Goal: Task Accomplishment & Management: Manage account settings

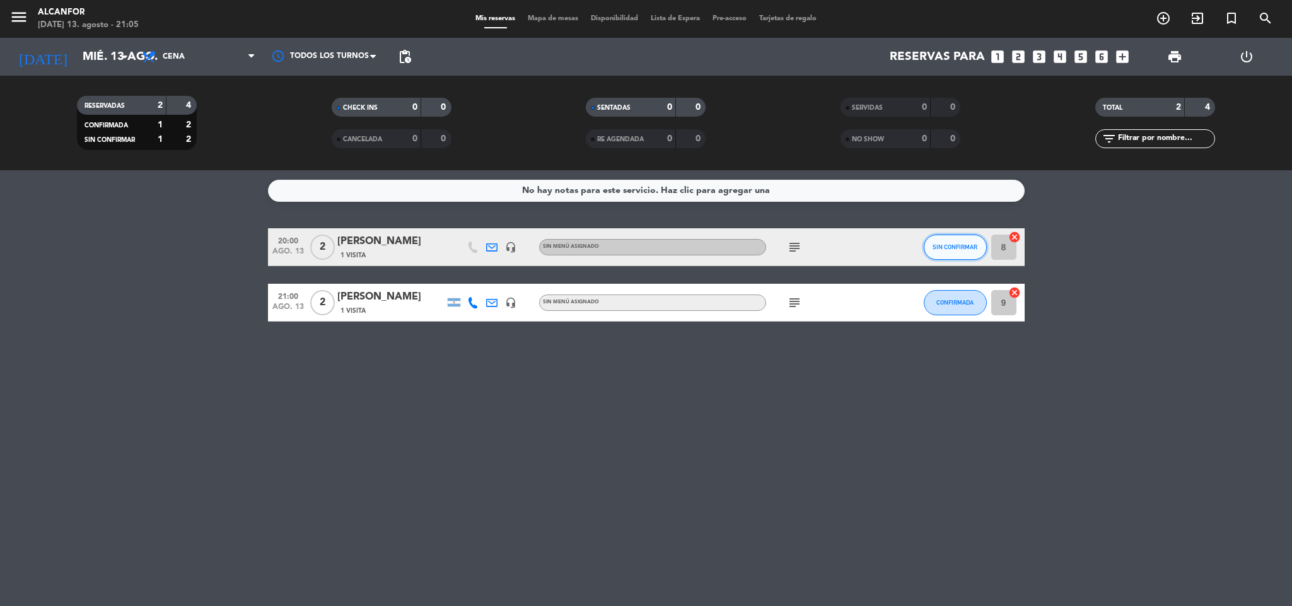
click at [948, 250] on button "SIN CONFIRMAR" at bounding box center [955, 247] width 63 height 25
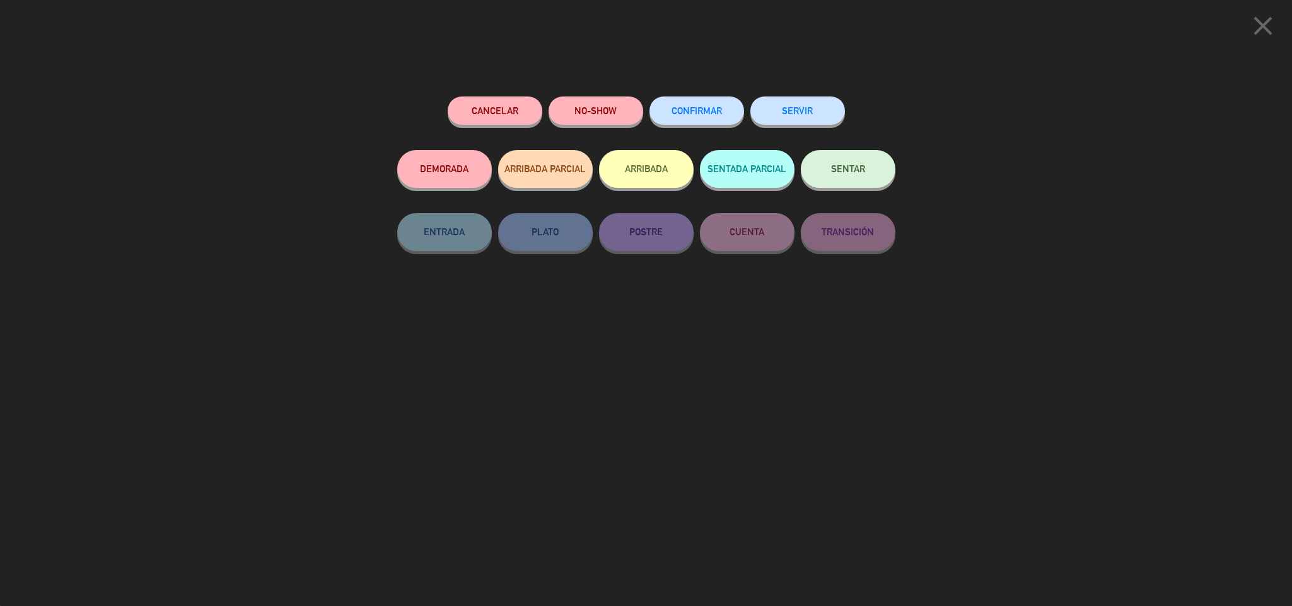
click at [492, 100] on button "Cancelar" at bounding box center [495, 110] width 95 height 28
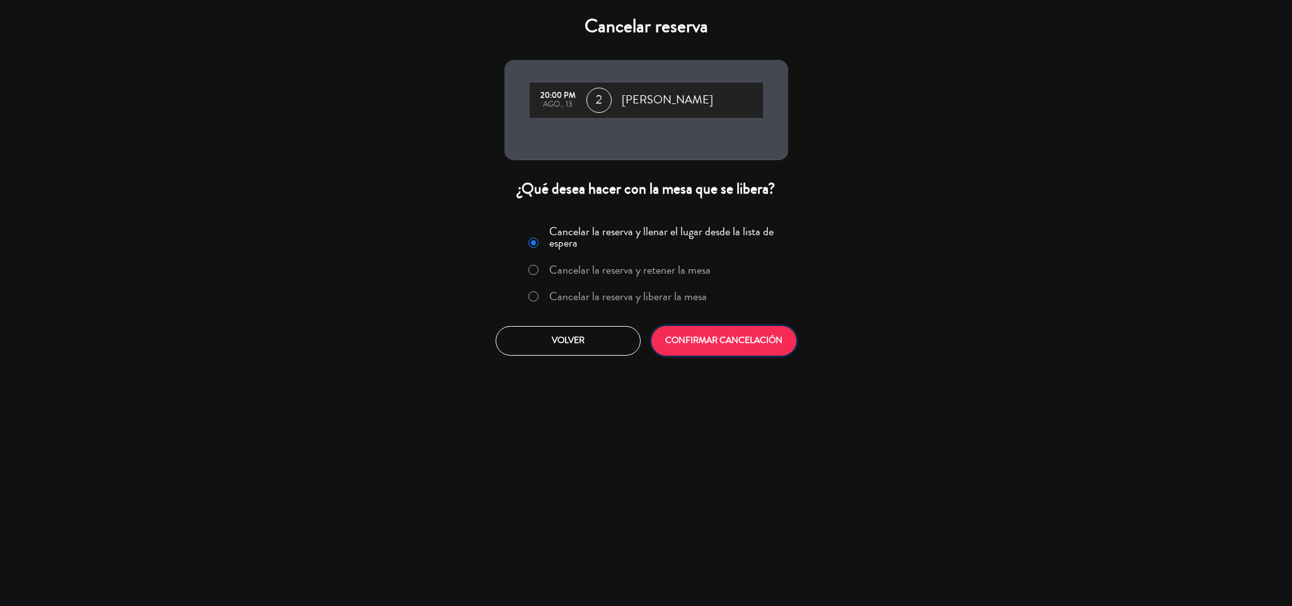
click at [753, 337] on button "CONFIRMAR CANCELACIÓN" at bounding box center [723, 341] width 145 height 30
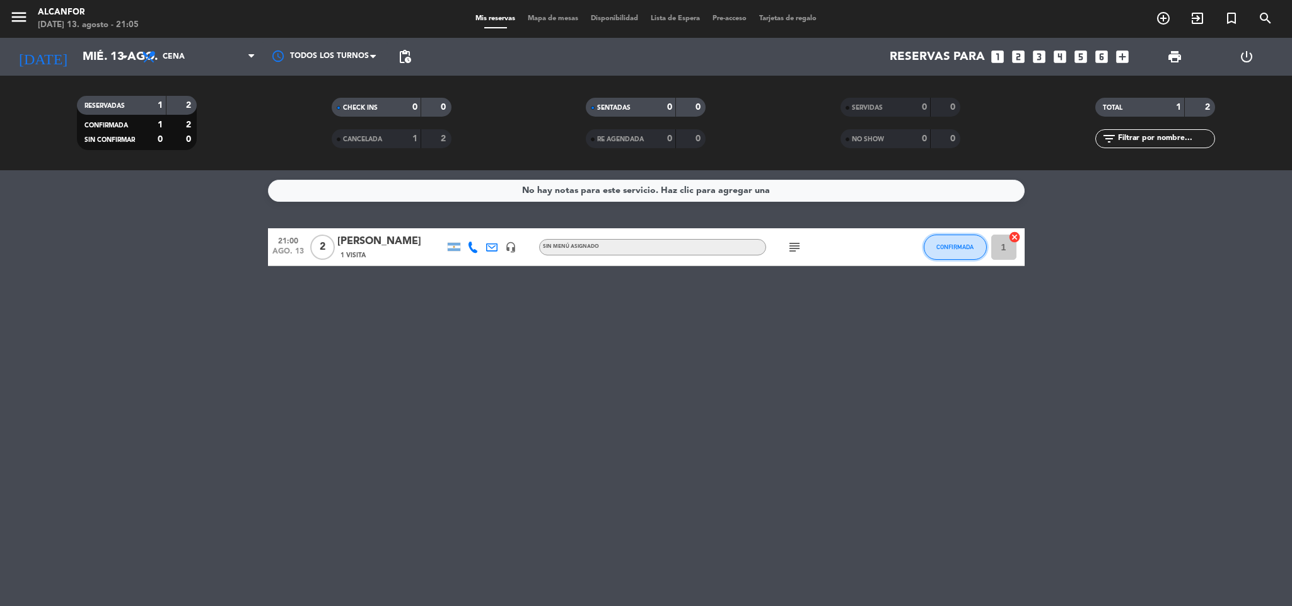
click at [935, 240] on button "CONFIRMADA" at bounding box center [955, 247] width 63 height 25
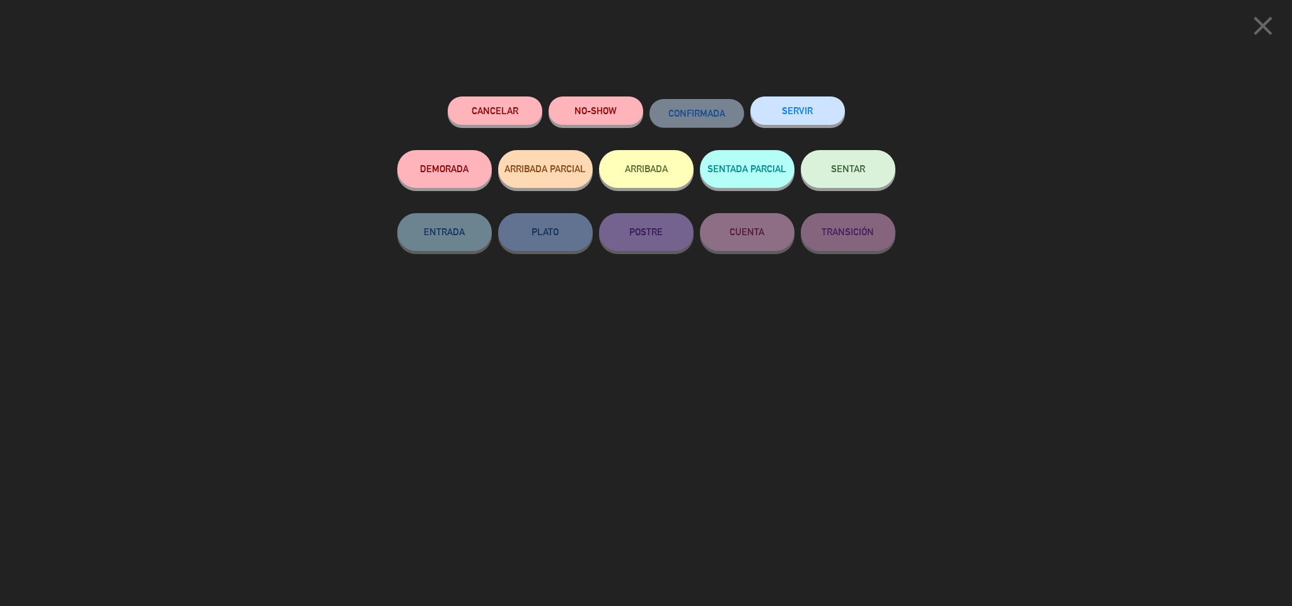
click at [861, 169] on span "SENTAR" at bounding box center [848, 168] width 34 height 11
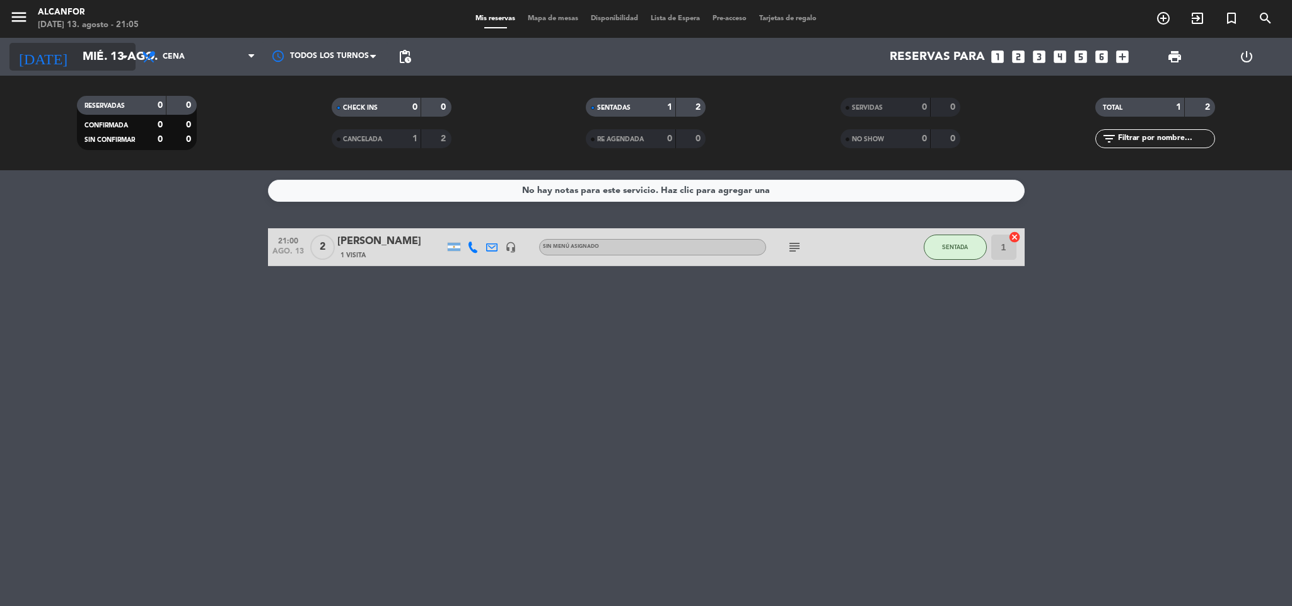
click at [113, 57] on input "mié. 13 ago." at bounding box center [152, 57] width 152 height 26
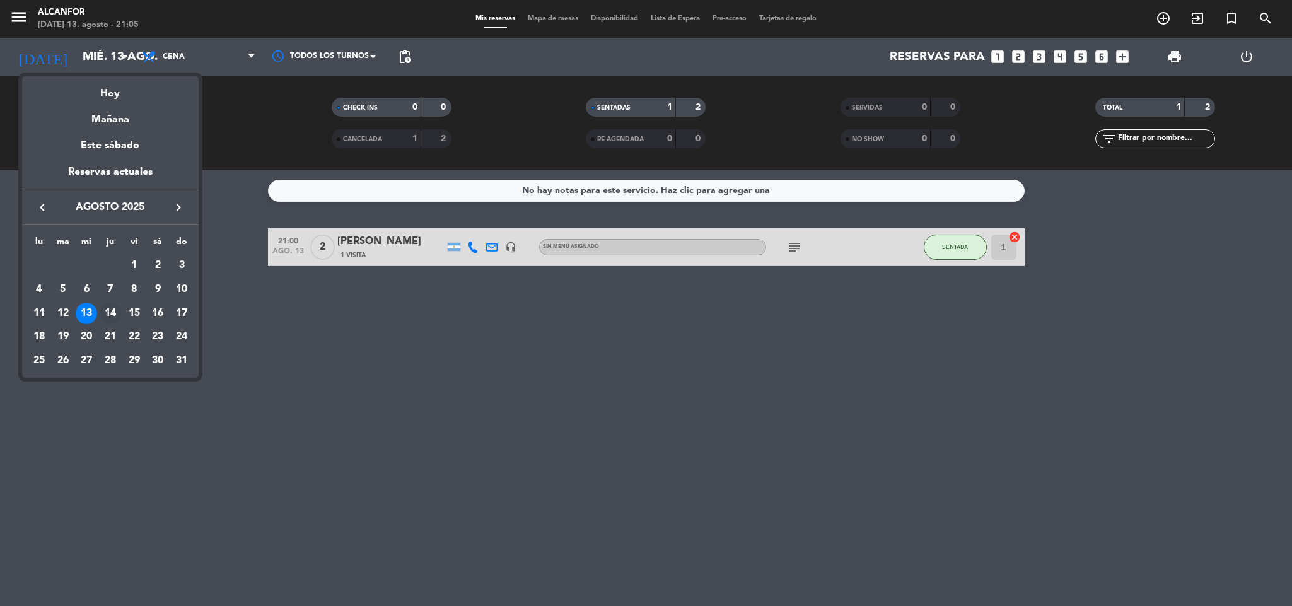
click at [102, 309] on div "14" at bounding box center [110, 313] width 21 height 21
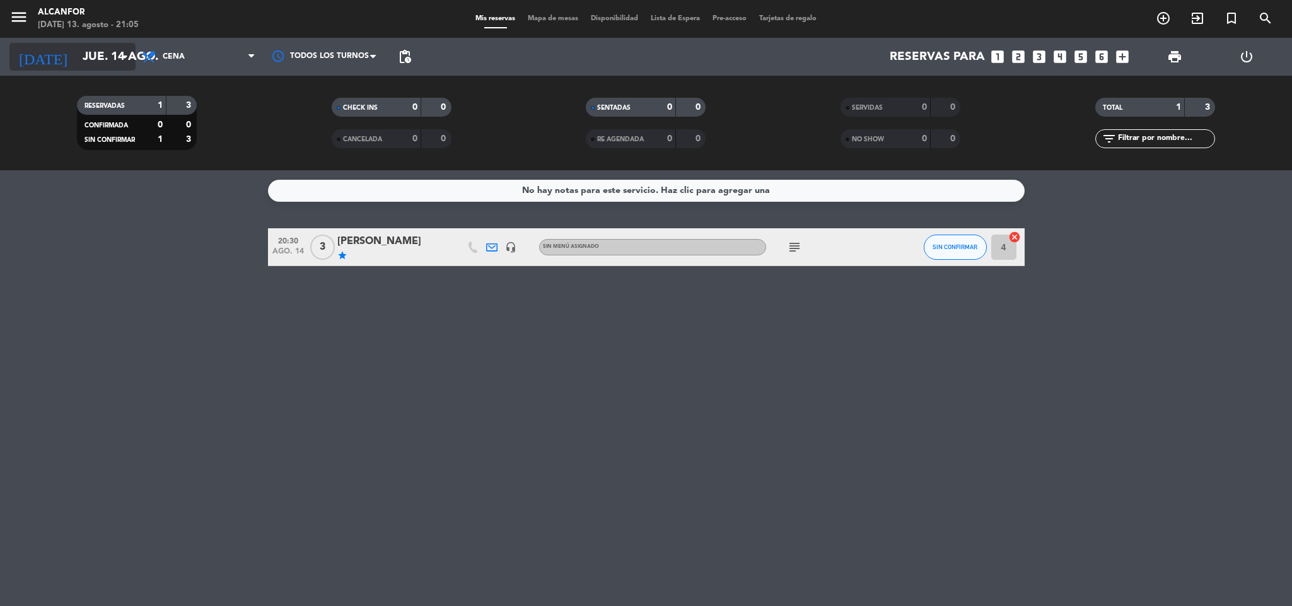
click at [79, 61] on input "jue. 14 ago." at bounding box center [152, 57] width 152 height 26
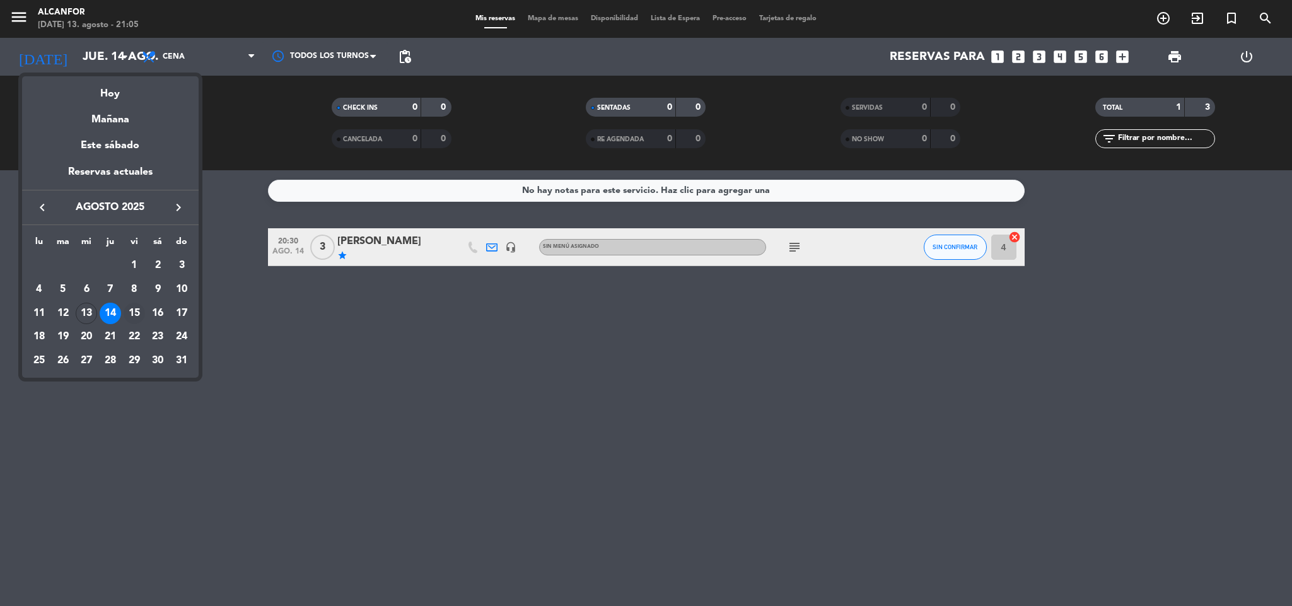
click at [131, 310] on div "15" at bounding box center [134, 313] width 21 height 21
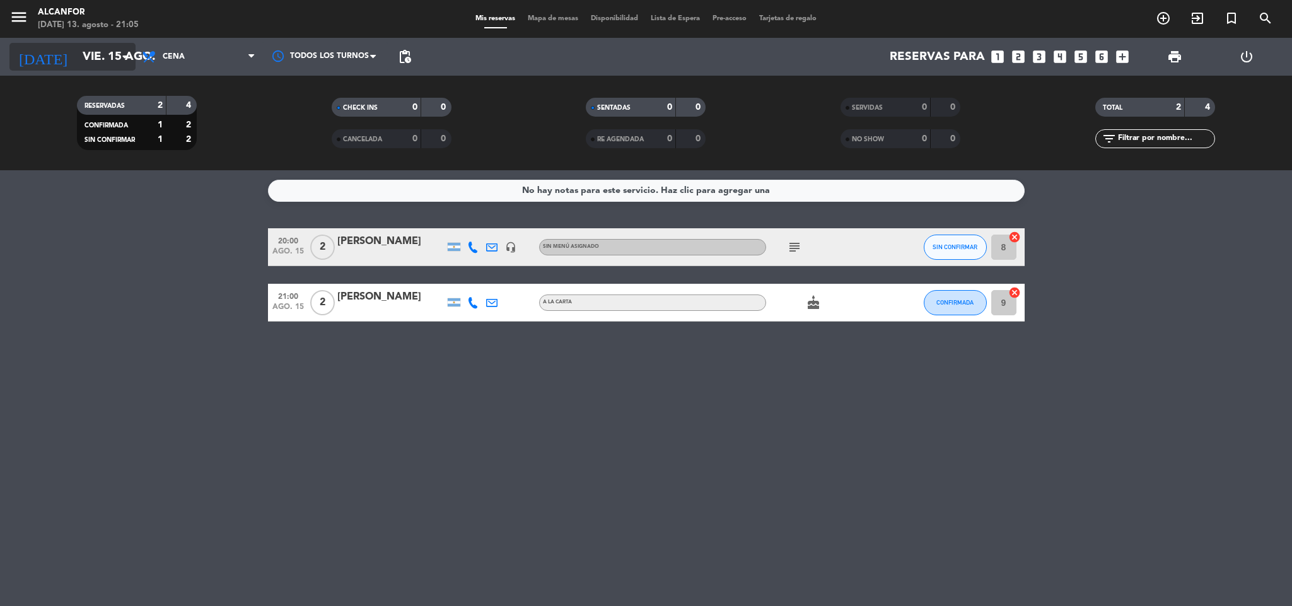
click at [76, 62] on input "vie. 15 ago." at bounding box center [152, 57] width 152 height 26
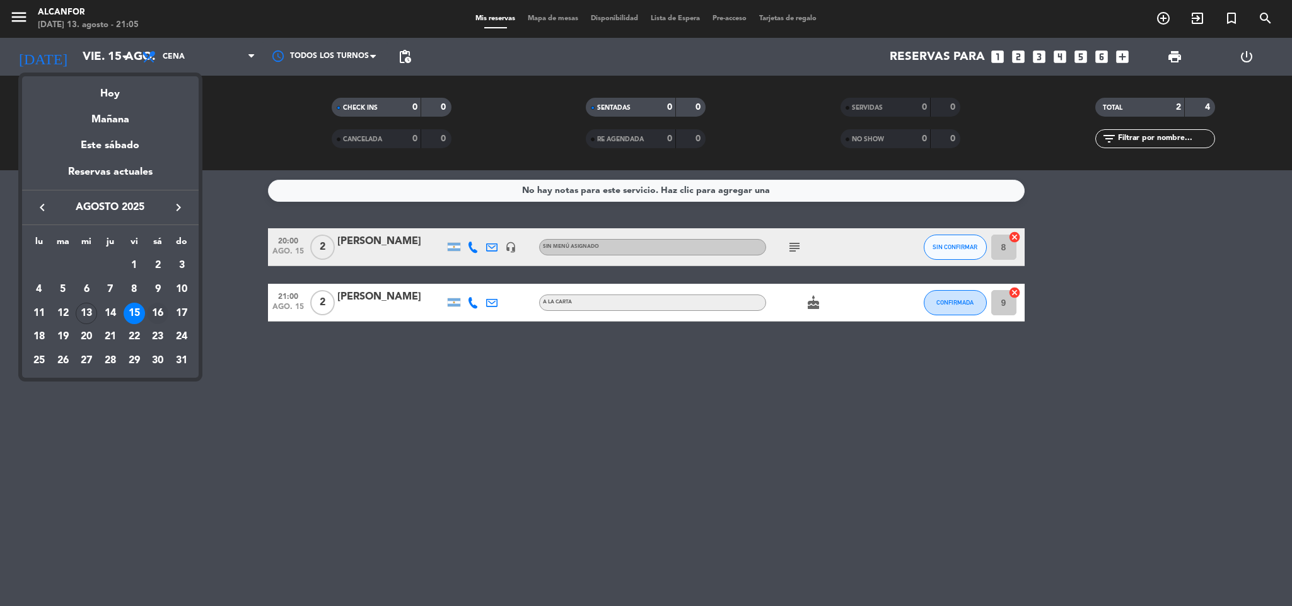
click at [154, 313] on div "16" at bounding box center [157, 313] width 21 height 21
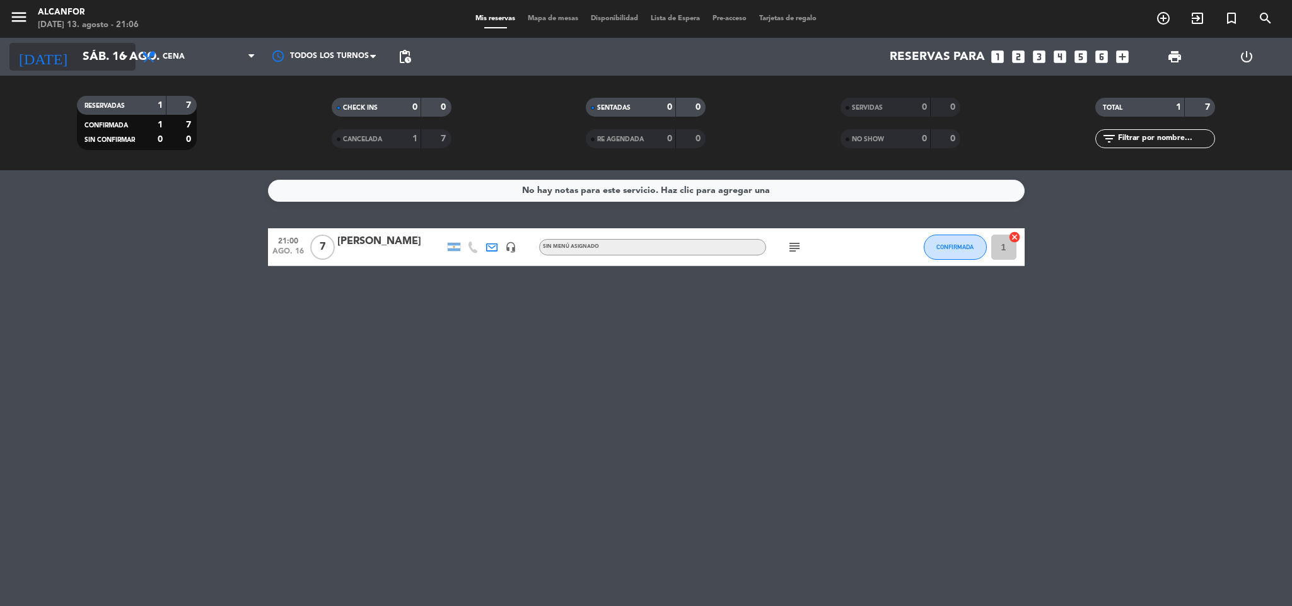
click at [101, 44] on input "sáb. 16 ago." at bounding box center [152, 57] width 152 height 26
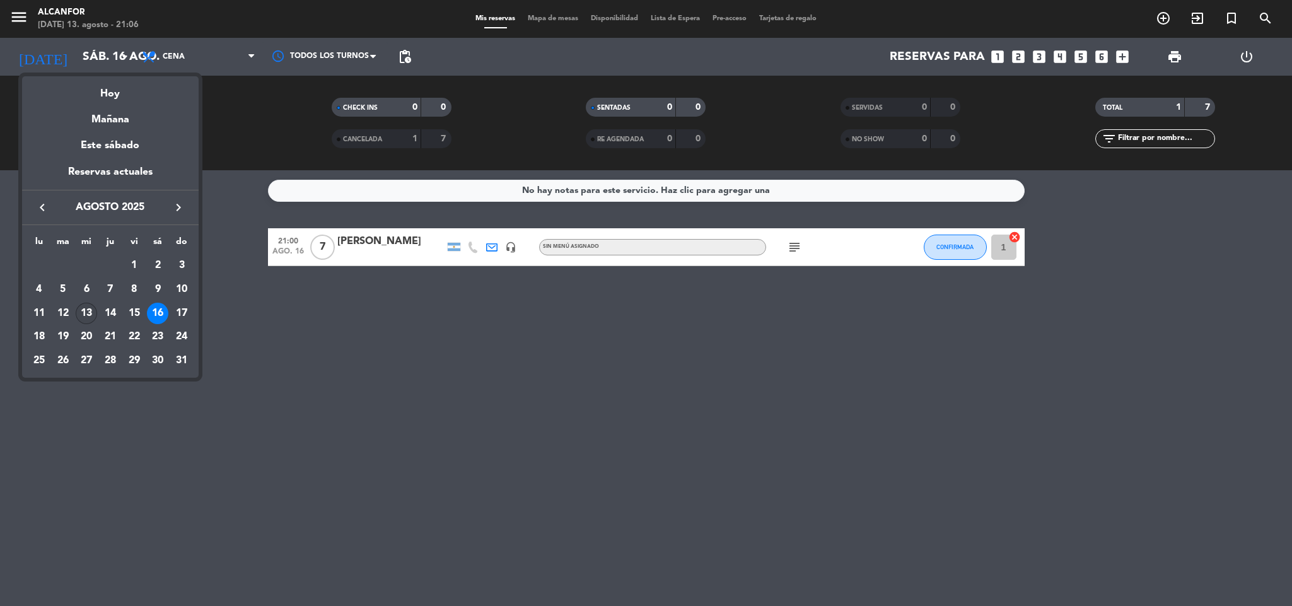
click at [89, 316] on div "13" at bounding box center [86, 313] width 21 height 21
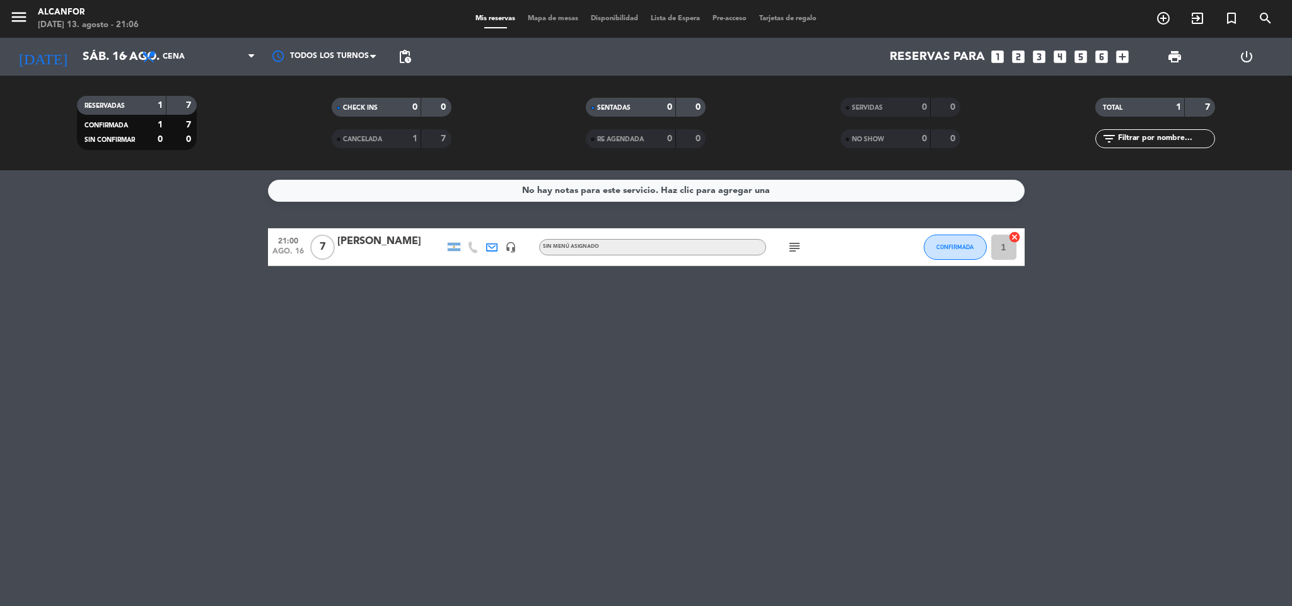
type input "mié. 13 ago."
